Goal: Task Accomplishment & Management: Complete application form

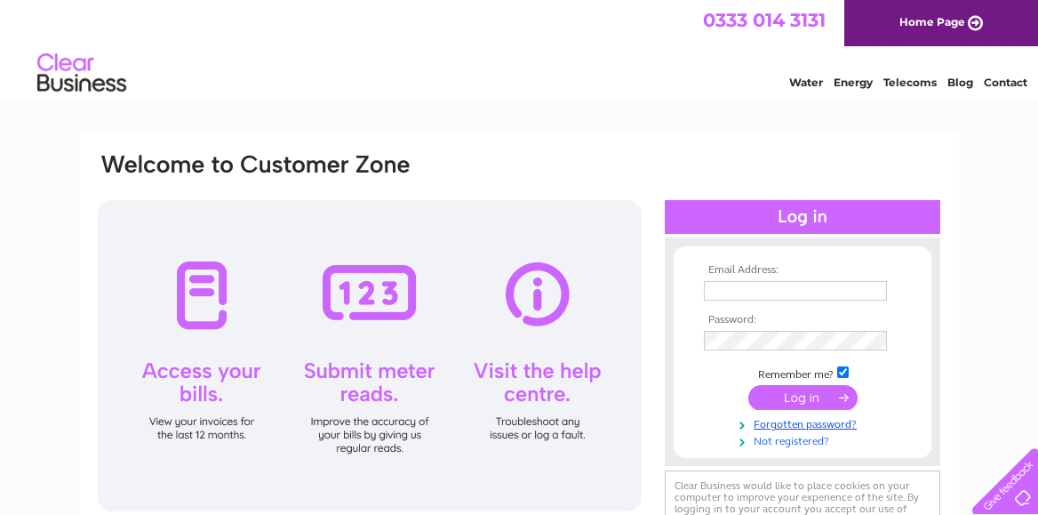
type input "enquiries@greenchip-consulting.com"
click at [789, 439] on link "Not registered?" at bounding box center [805, 439] width 202 height 17
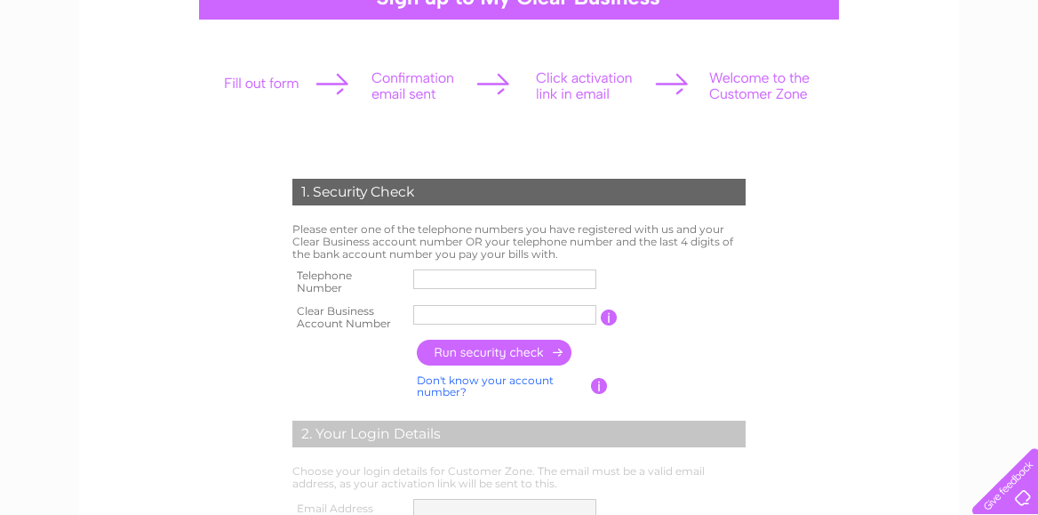
scroll to position [202, 0]
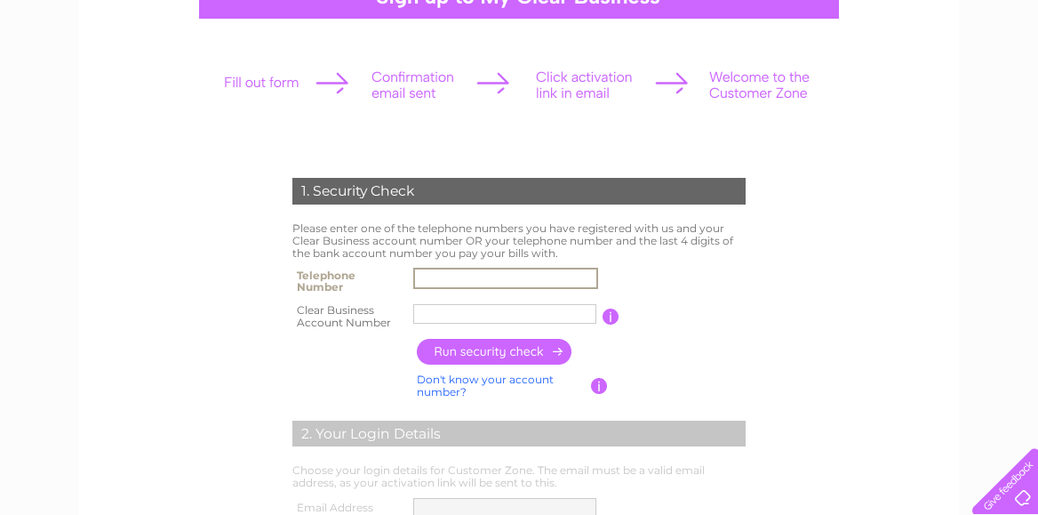
click at [443, 276] on input "text" at bounding box center [505, 278] width 185 height 21
paste input "7710701657"
type input "07710701657"
click at [497, 314] on input "text" at bounding box center [505, 313] width 185 height 21
type input "CB3029040"
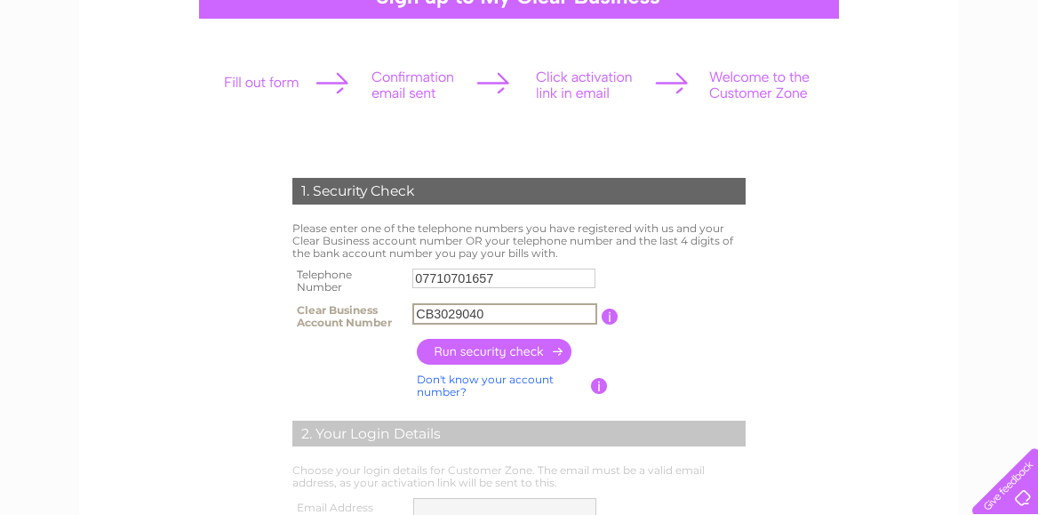
click at [482, 348] on input "button" at bounding box center [495, 352] width 156 height 26
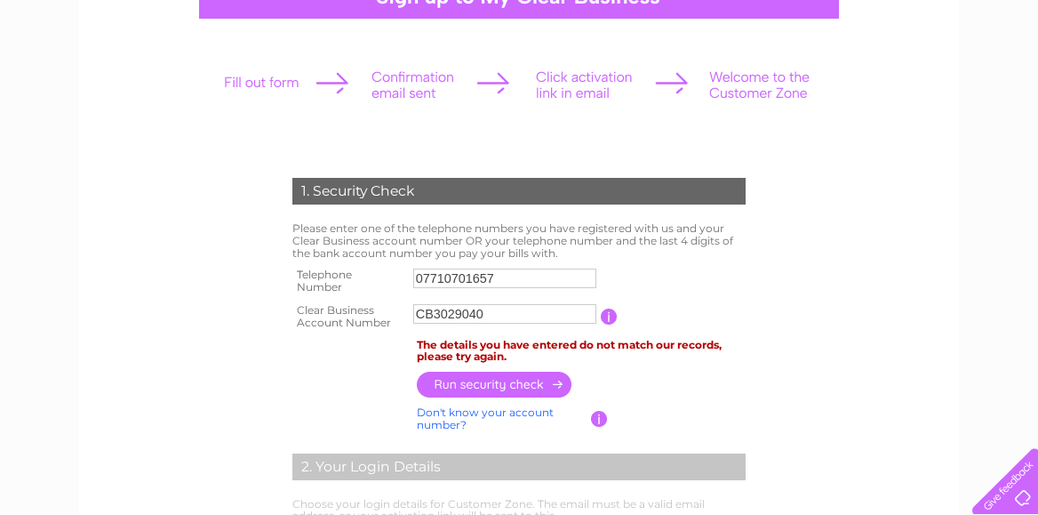
click at [608, 319] on input "button" at bounding box center [609, 317] width 17 height 16
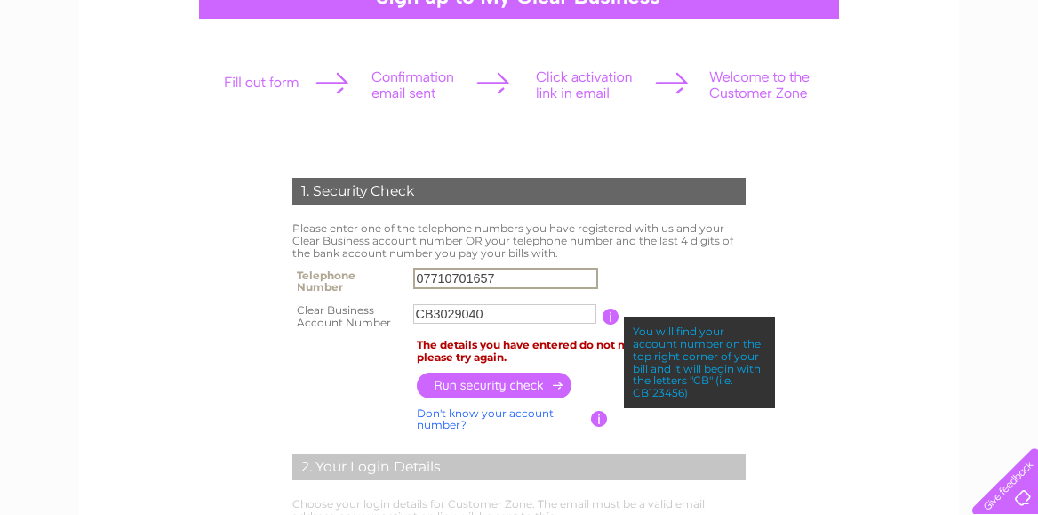
drag, startPoint x: 502, startPoint y: 277, endPoint x: 377, endPoint y: 279, distance: 125.4
click at [376, 279] on tr "Telephone Number 07710701657" at bounding box center [519, 281] width 462 height 36
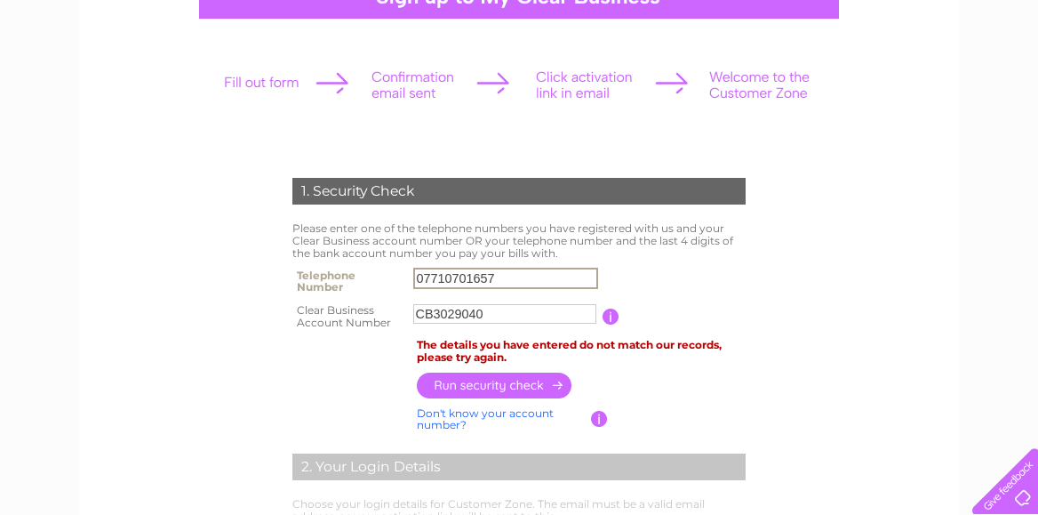
paste input "06 3178"
type input "07706317874"
click at [431, 381] on input "button" at bounding box center [495, 385] width 156 height 26
